Goal: Task Accomplishment & Management: Manage account settings

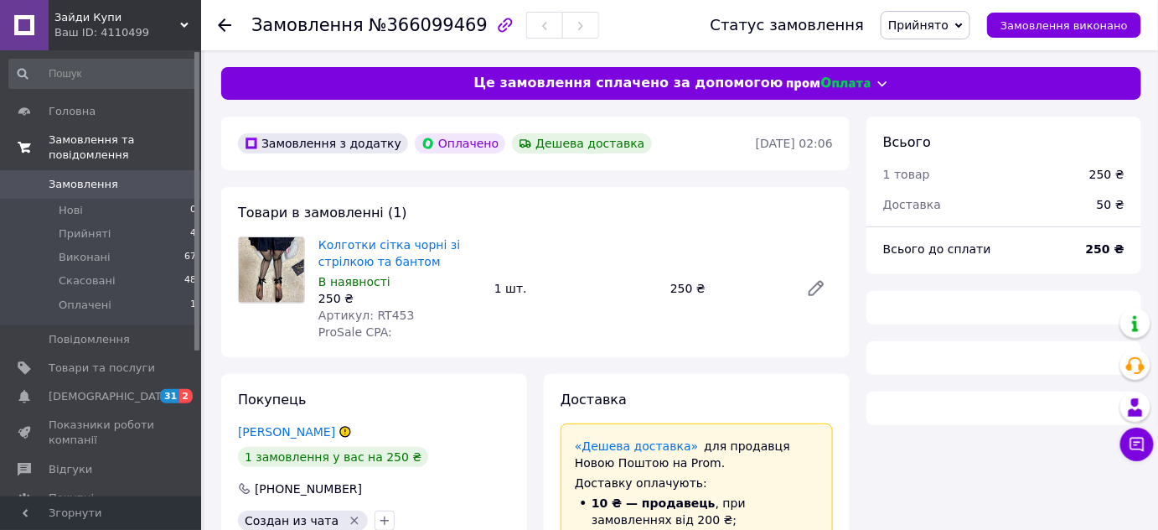
scroll to position [304, 0]
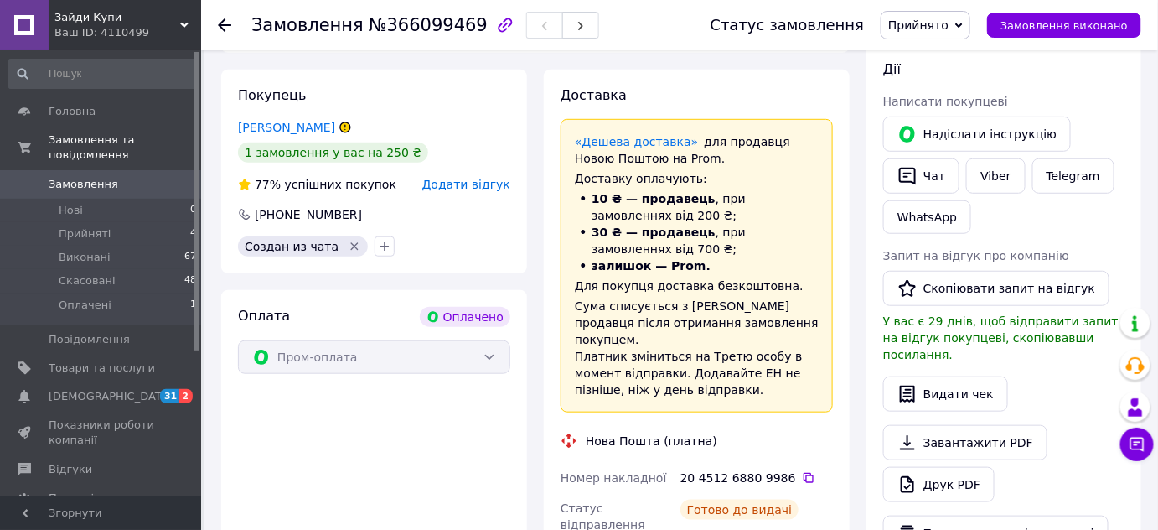
click at [67, 177] on span "Замовлення" at bounding box center [84, 184] width 70 height 15
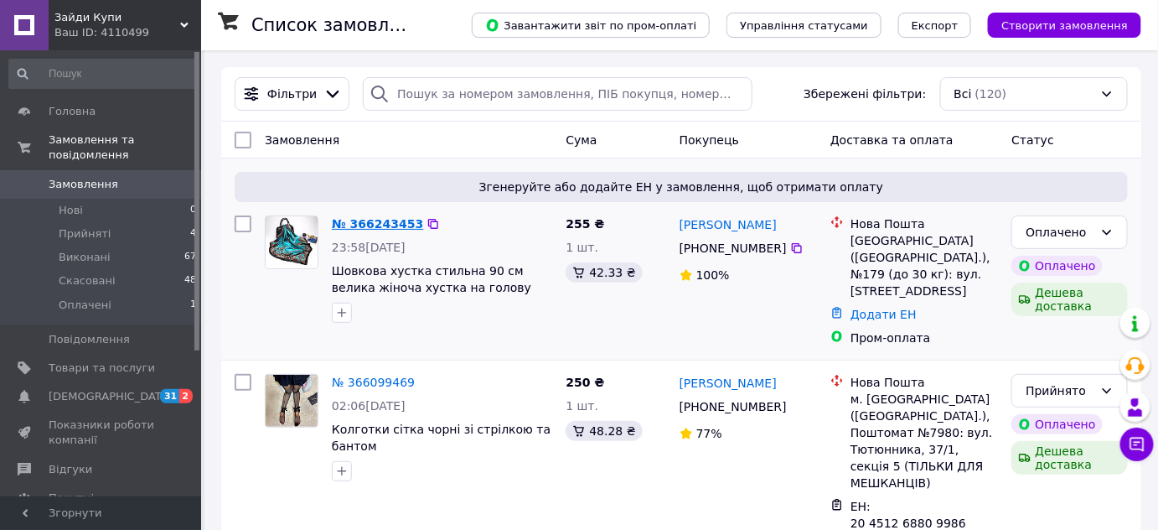
click at [365, 226] on link "№ 366243453" at bounding box center [377, 223] width 91 height 13
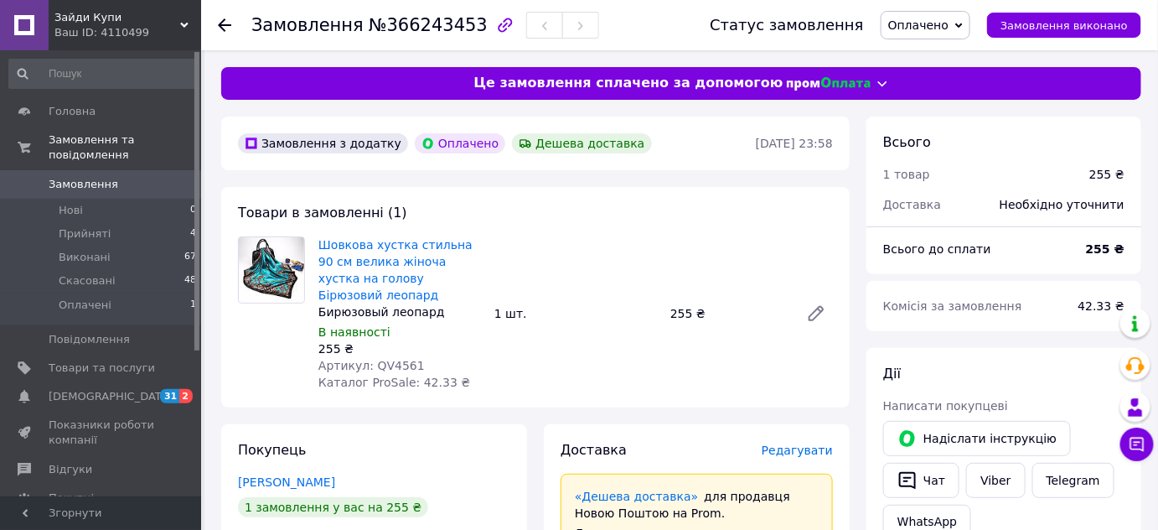
scroll to position [30, 0]
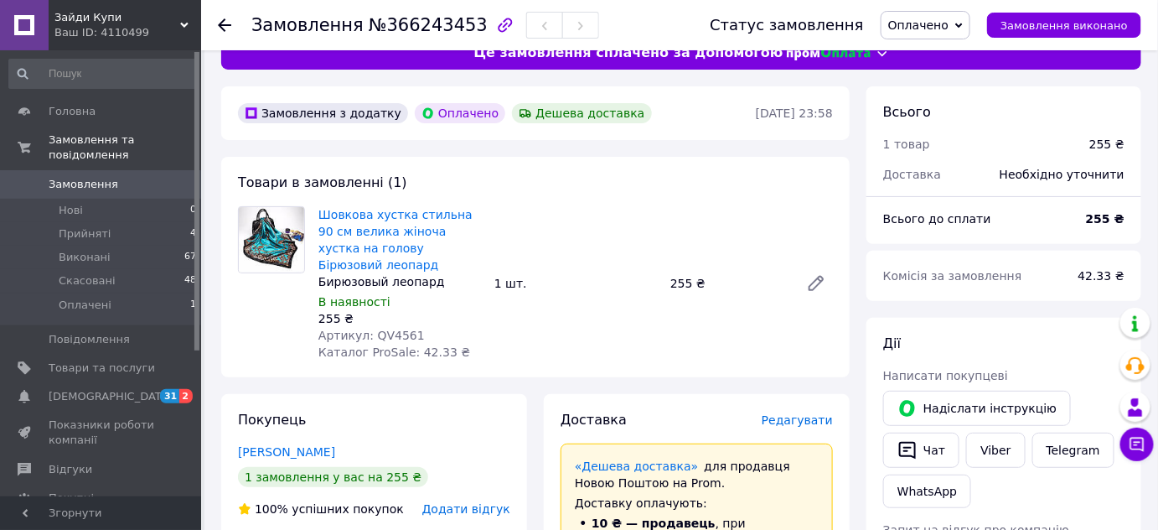
click at [339, 221] on span "Шовкова хустка стильна 90 см велика жіноча хустка на голову Бірюзовий леопард" at bounding box center [400, 239] width 163 height 67
click at [339, 231] on link "Шовкова хустка стильна 90 см велика жіноча хустка на голову Бірюзовий леопард" at bounding box center [396, 240] width 154 height 64
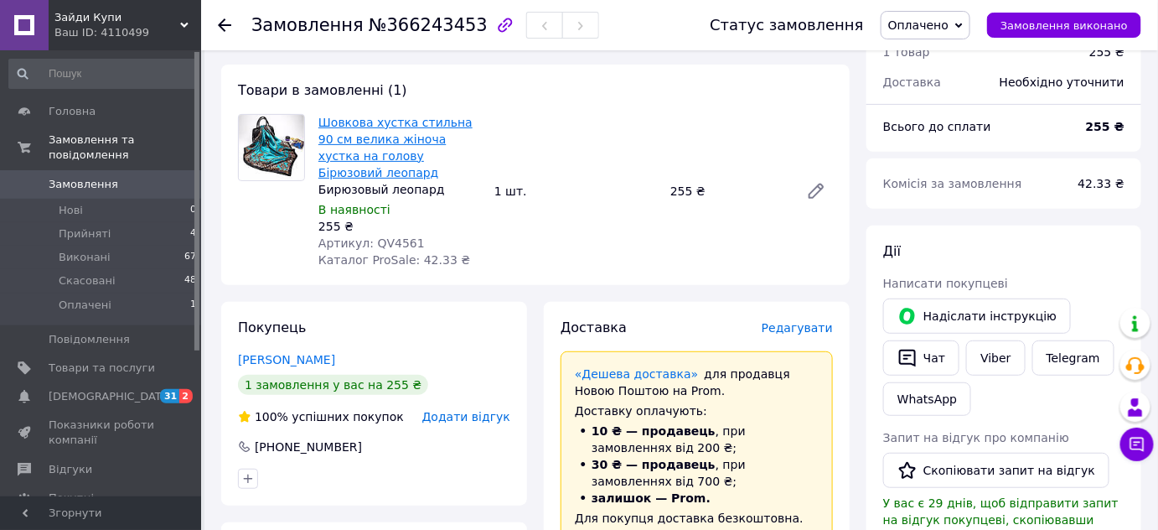
scroll to position [122, 0]
click at [525, 105] on div "Товари в замовленні (1) Шовкова хустка стильна 90 см велика жіноча хустка на го…" at bounding box center [535, 175] width 629 height 220
click at [581, 125] on div "Шовкова хустка стильна 90 см велика жіноча хустка на голову Бірюзовий леопард Б…" at bounding box center [576, 191] width 528 height 161
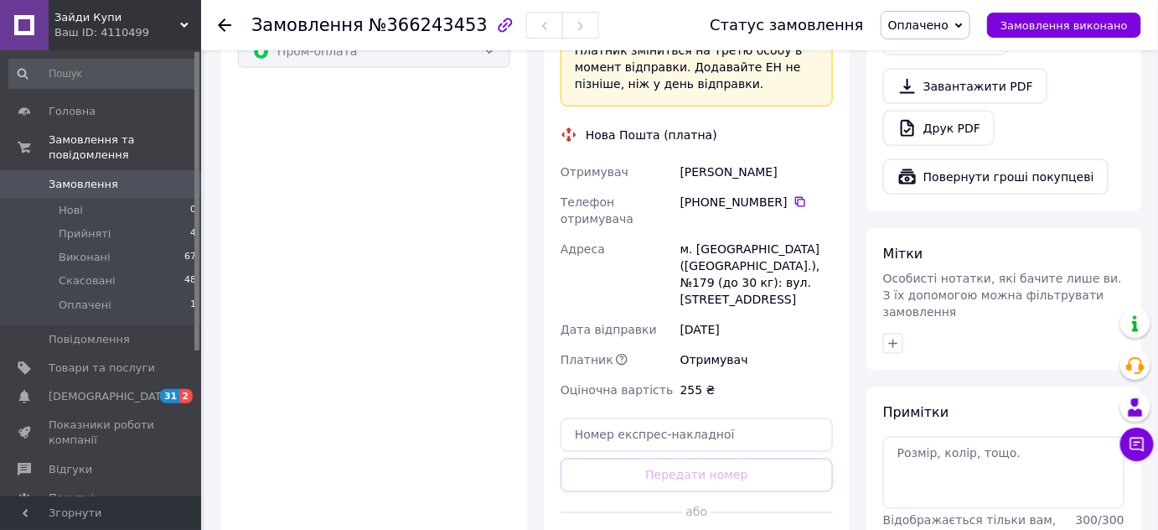
scroll to position [671, 0]
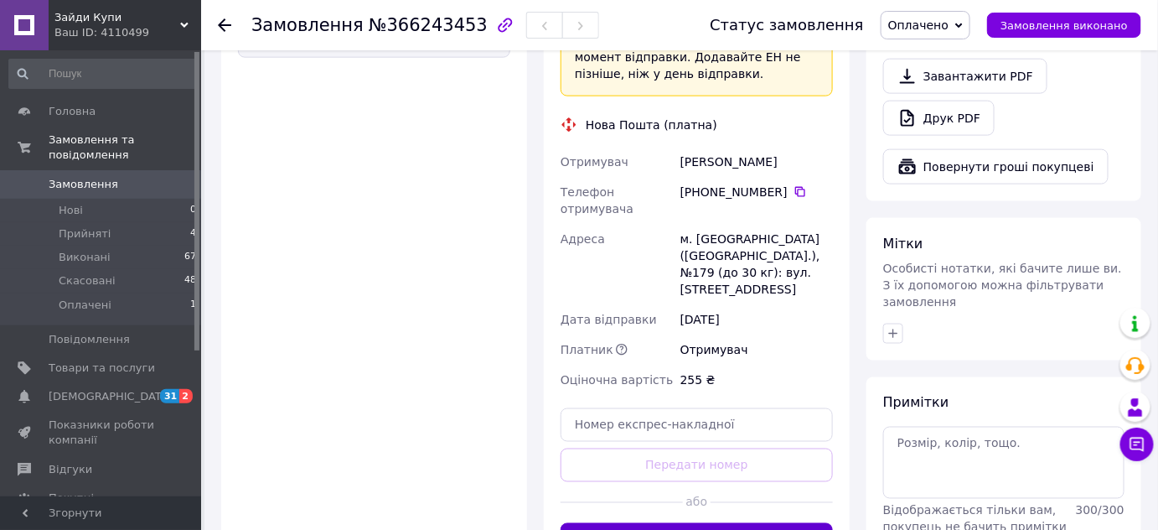
click at [655, 523] on button "Згенерувати ЕН" at bounding box center [697, 540] width 272 height 34
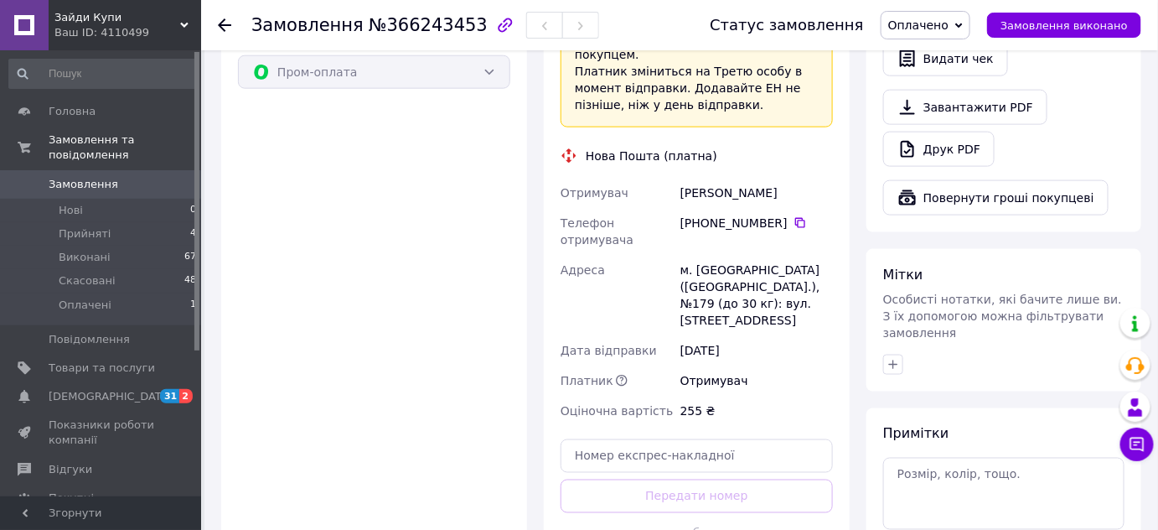
scroll to position [671, 0]
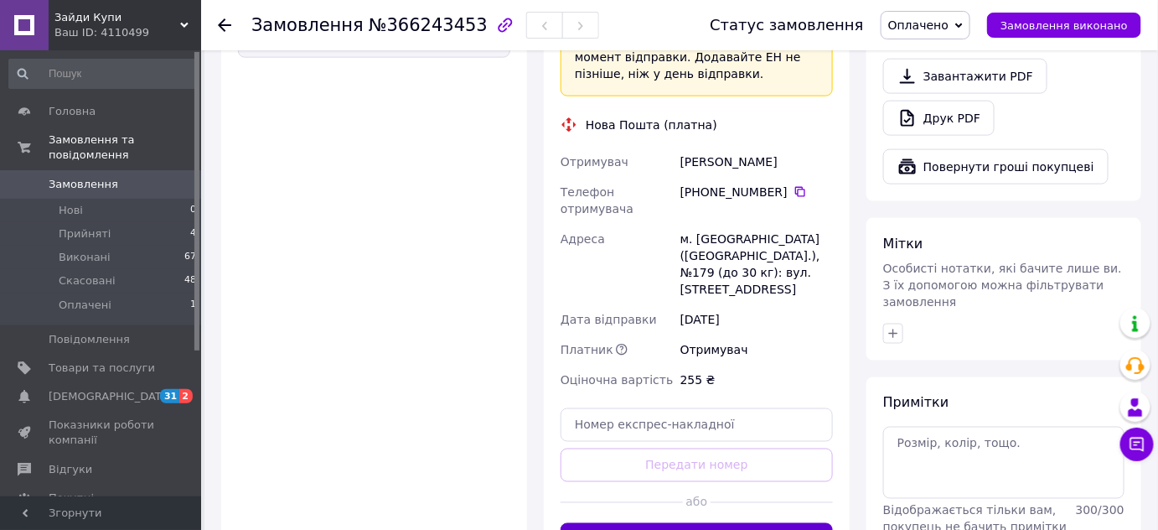
click at [645, 523] on button "Згенерувати ЕН" at bounding box center [697, 540] width 272 height 34
